Goal: Task Accomplishment & Management: Use online tool/utility

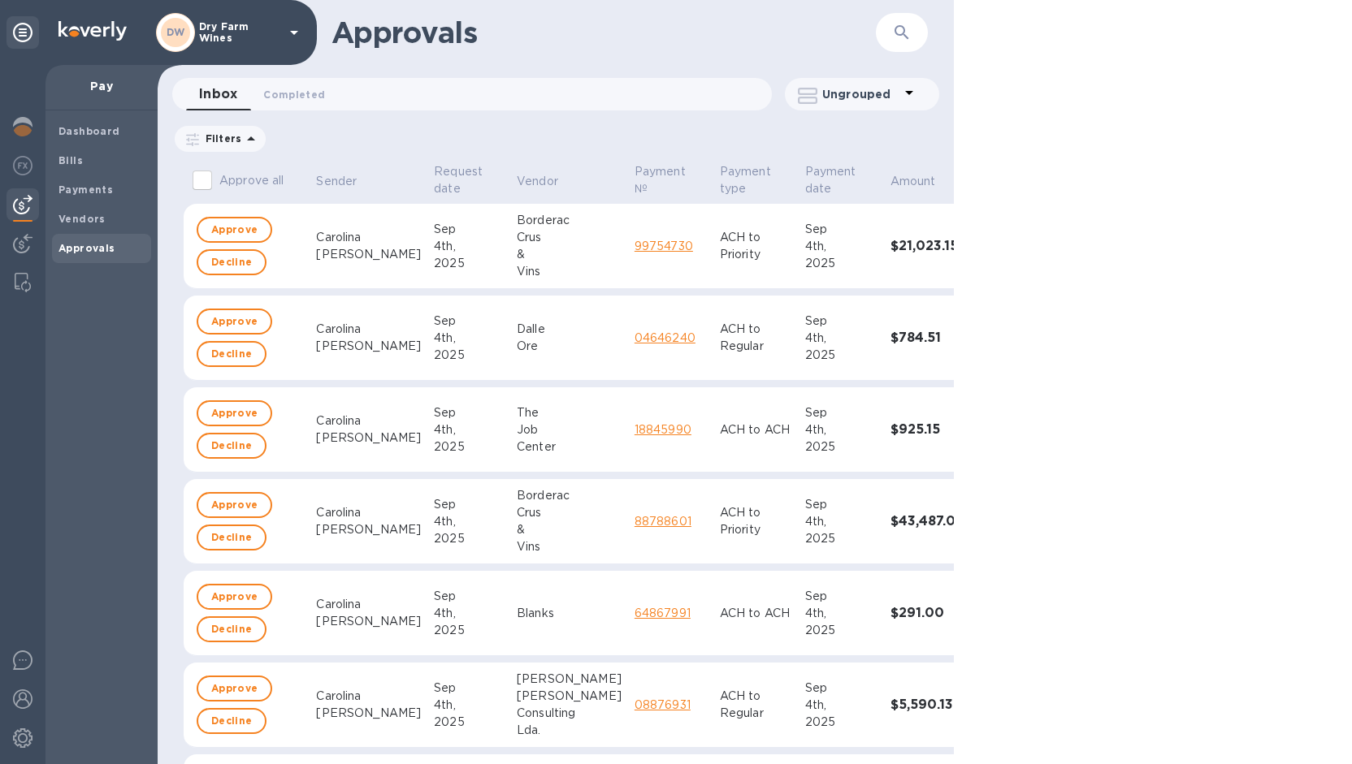
click at [208, 181] on input "Approve all" at bounding box center [202, 180] width 34 height 34
checkbox input "true"
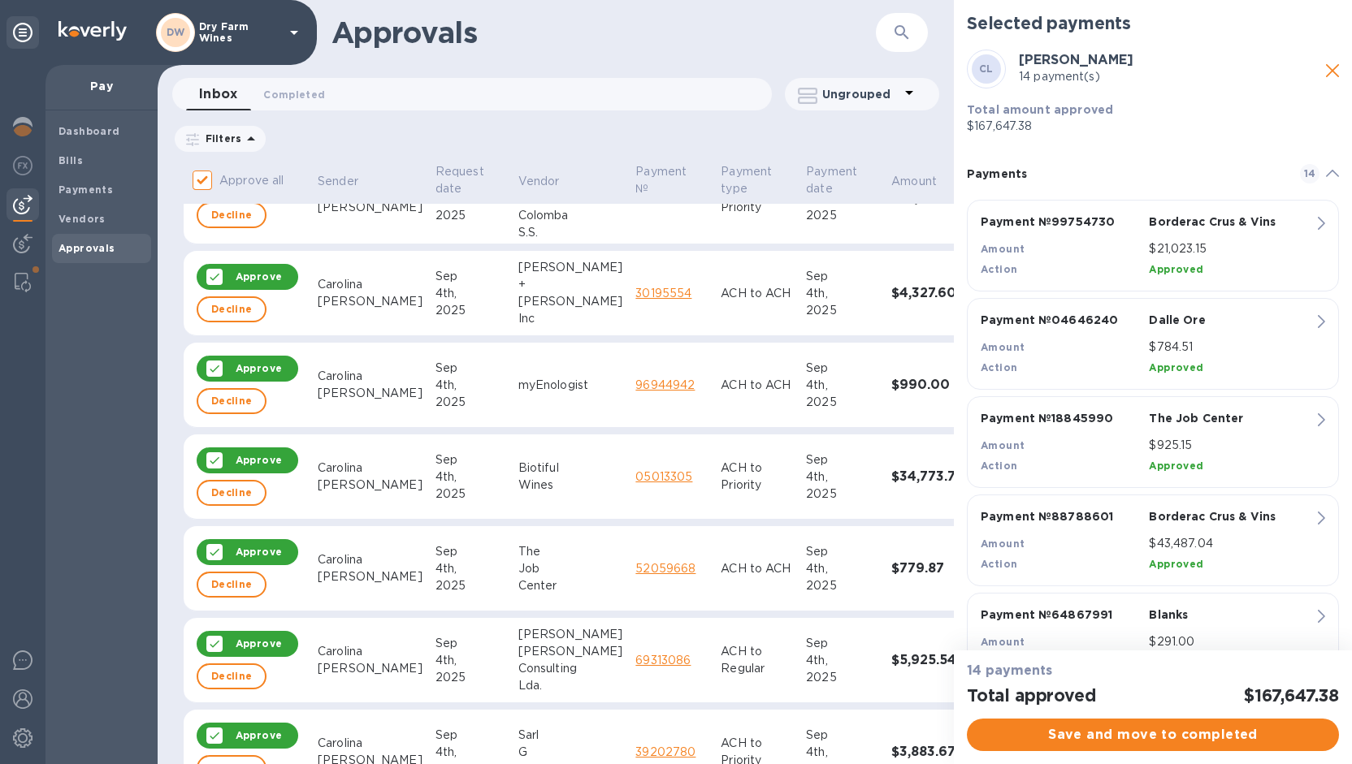
scroll to position [597, 0]
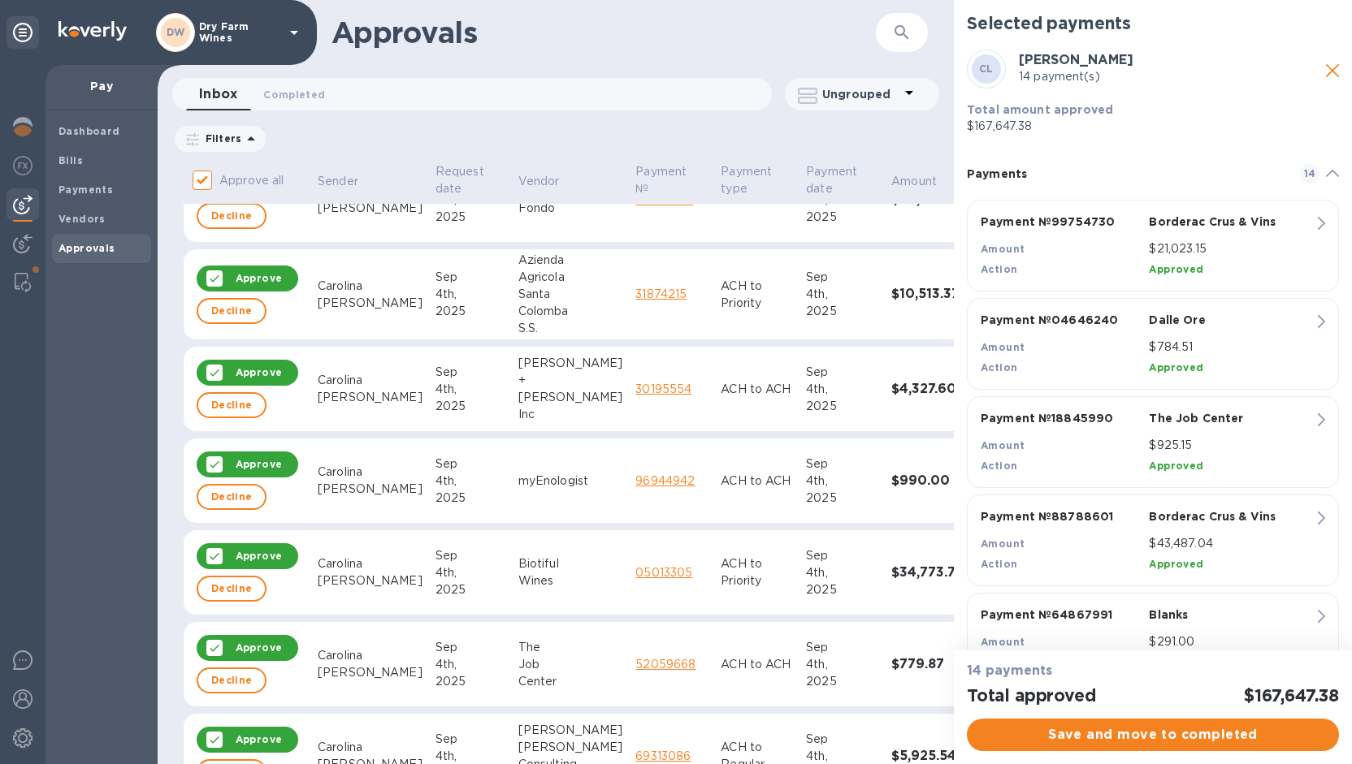
drag, startPoint x: 351, startPoint y: 185, endPoint x: 394, endPoint y: 137, distance: 64.4
click at [394, 137] on div "Approvals ​ Inbox 0 Completed 0 Ungrouped Filters Approve all Sender Request da…" at bounding box center [556, 382] width 796 height 764
click at [518, 180] on p "Vendor" at bounding box center [538, 181] width 41 height 17
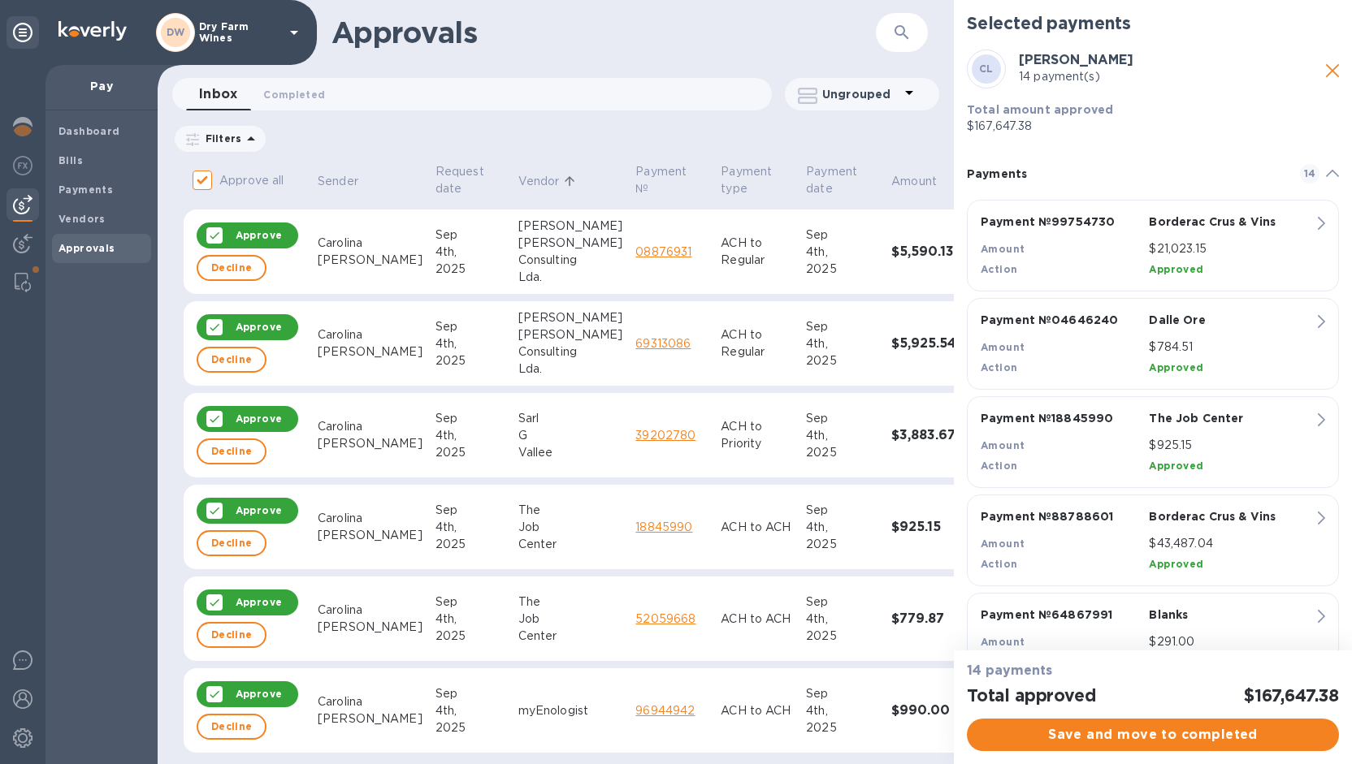
scroll to position [734, 0]
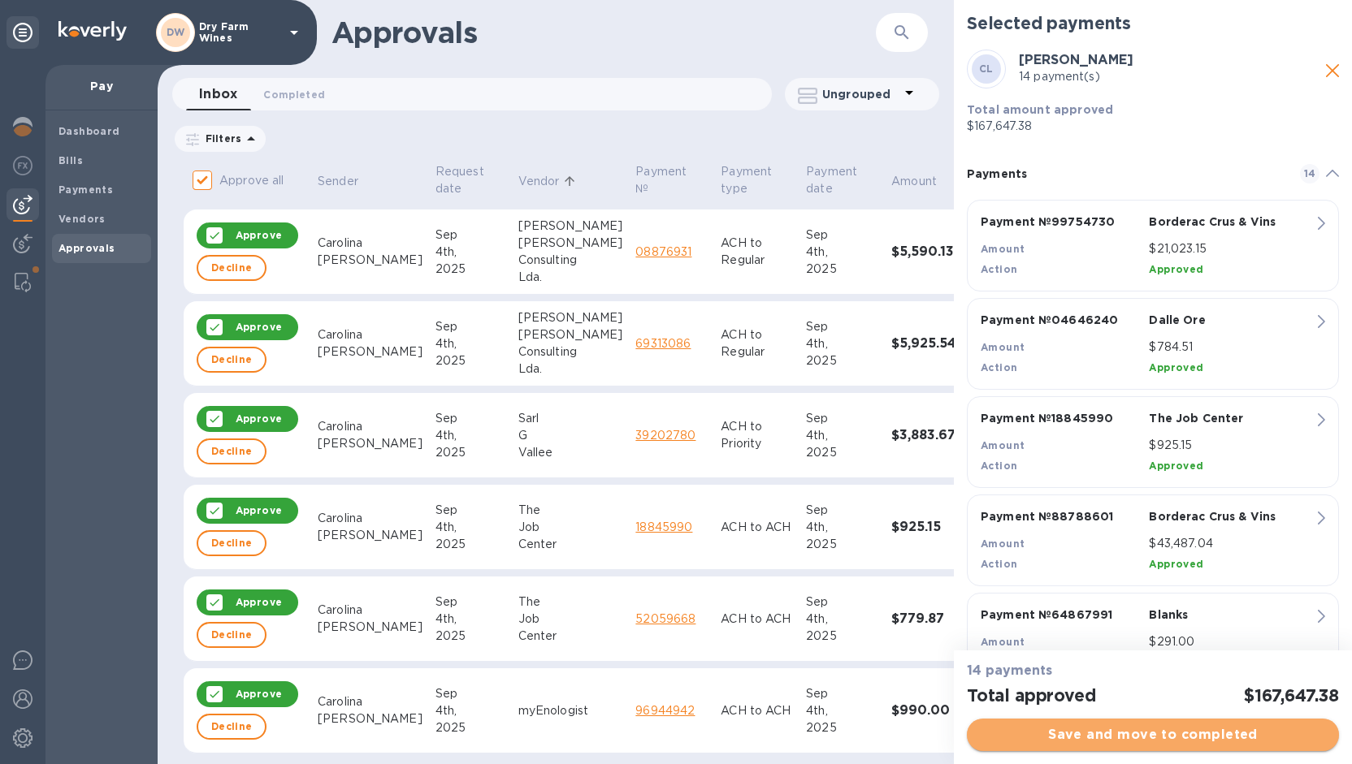
click at [1065, 735] on span "Save and move to completed" at bounding box center [1153, 734] width 346 height 19
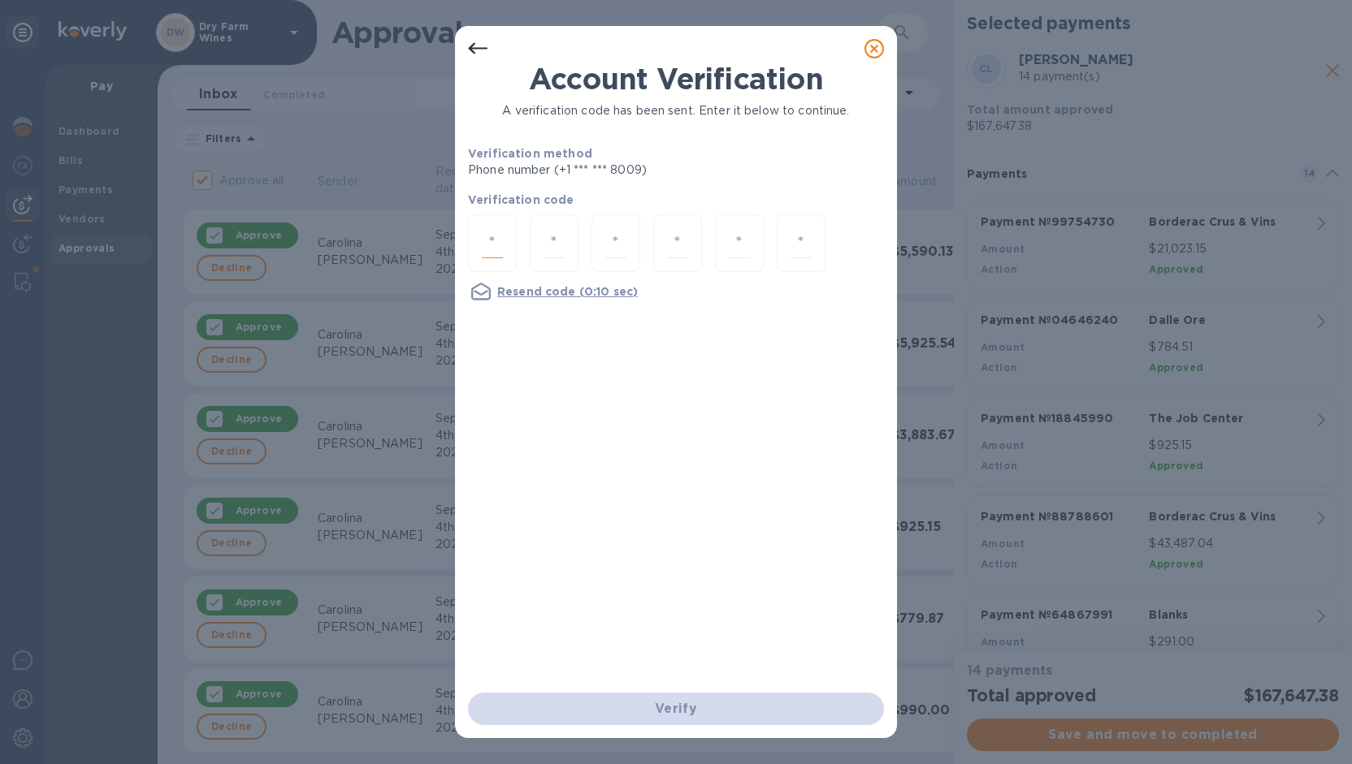
click at [500, 242] on input "number" at bounding box center [492, 243] width 21 height 30
type input "3"
type input "8"
type input "9"
type input "8"
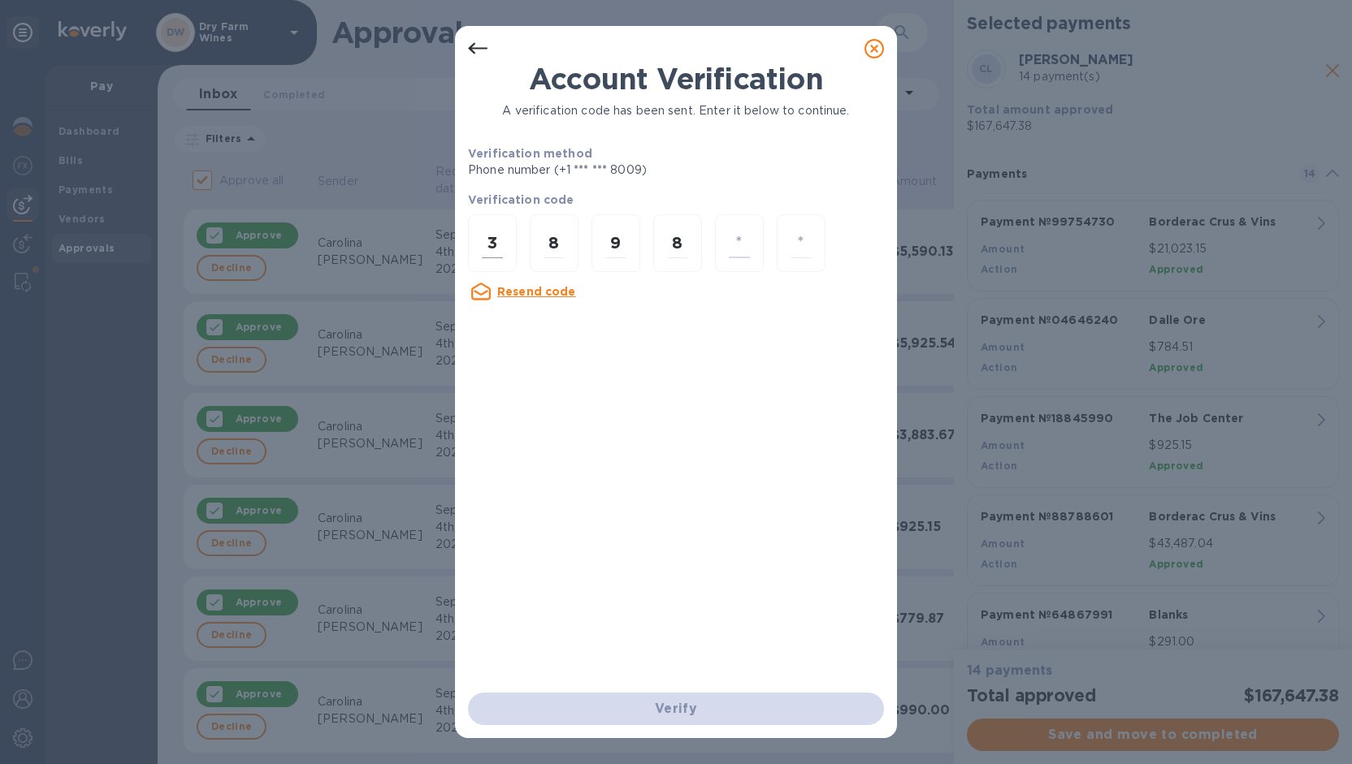
type input "5"
type input "9"
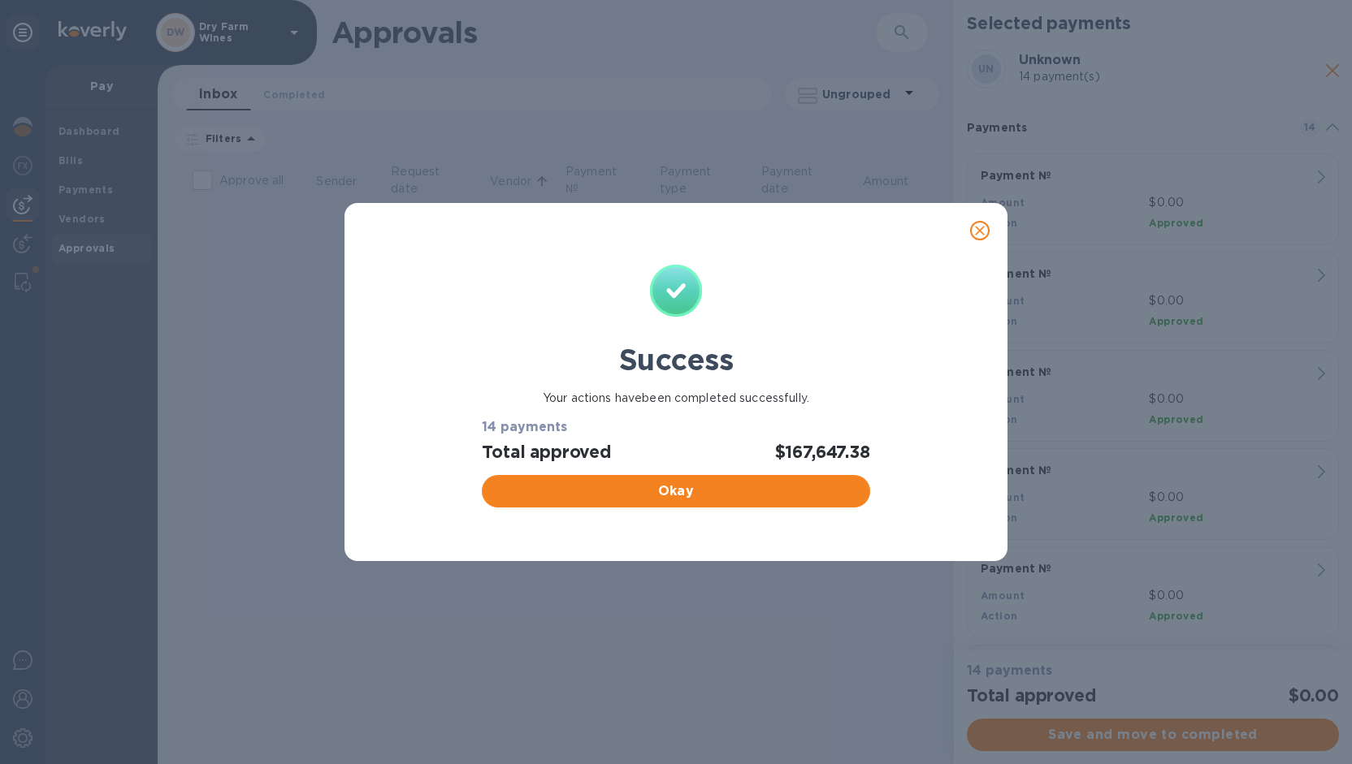
checkbox input "false"
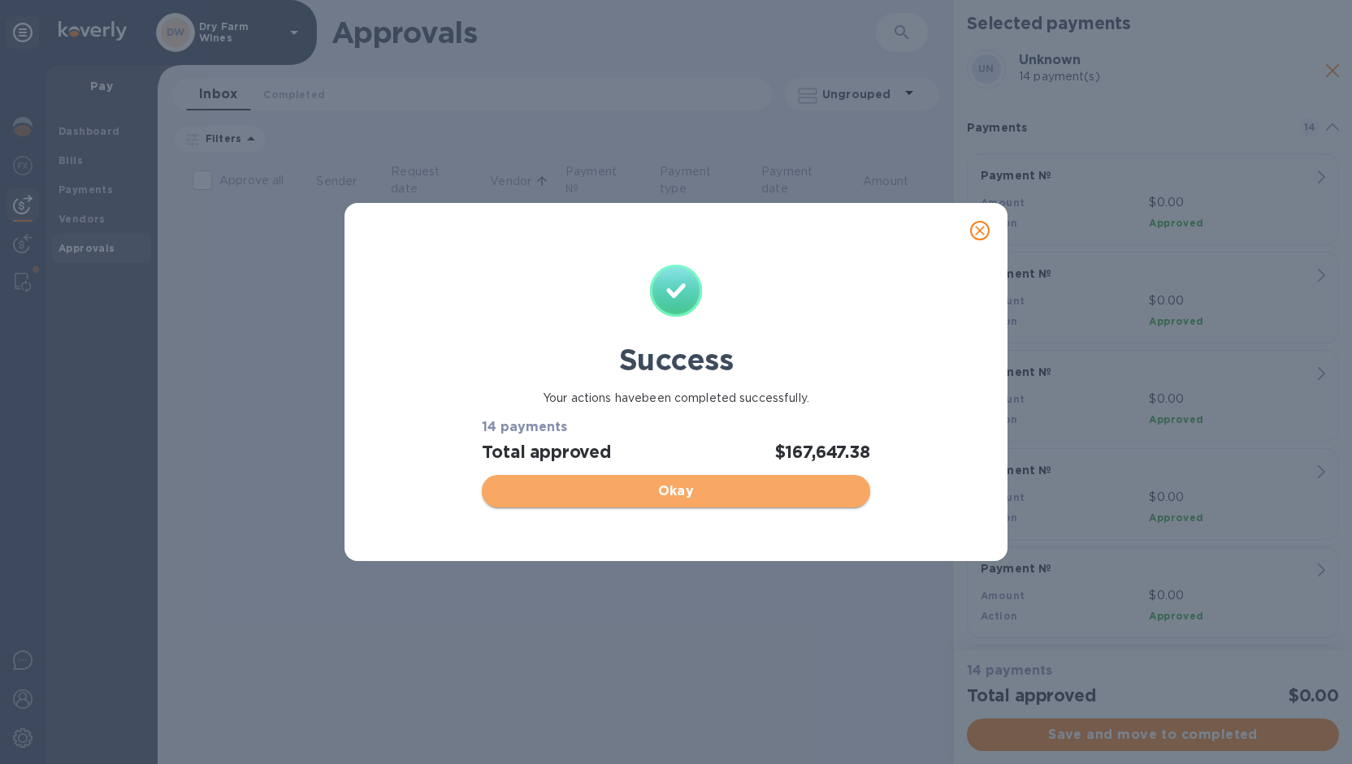
click at [647, 490] on span "Okay" at bounding box center [675, 491] width 361 height 19
